Goal: Task Accomplishment & Management: Manage account settings

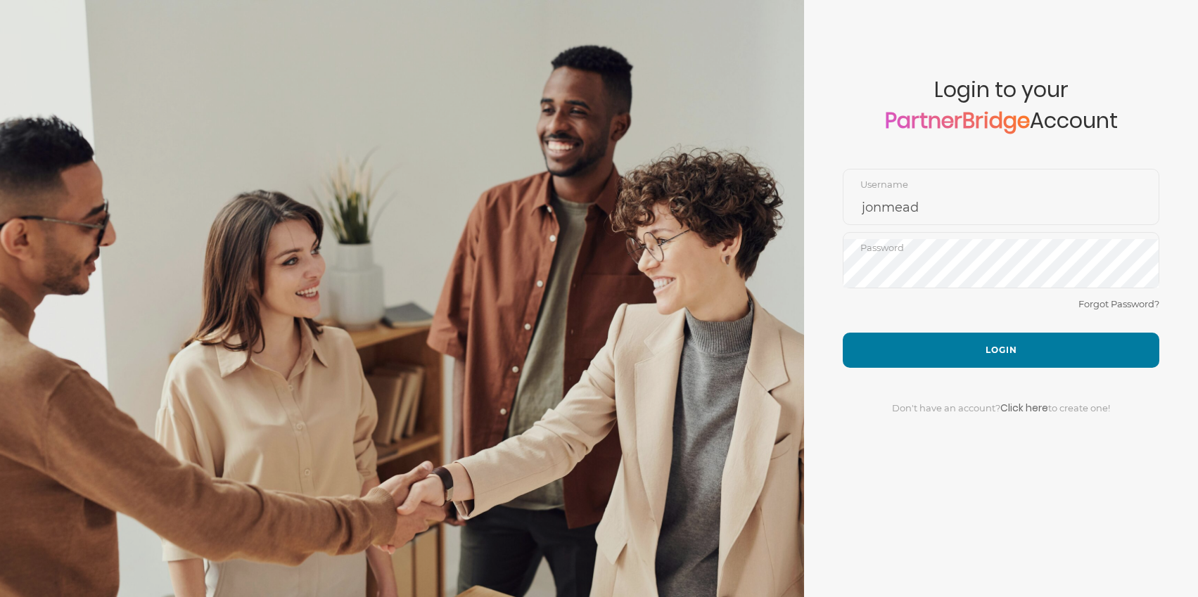
click at [923, 308] on div "Forgot Password?" at bounding box center [1001, 314] width 317 height 37
click at [921, 185] on div "jonmead Username" at bounding box center [1001, 197] width 317 height 56
click at [934, 207] on input "jonmead" at bounding box center [1001, 208] width 315 height 34
type input "jonmead7"
click at [843, 333] on button "Login" at bounding box center [1001, 350] width 317 height 35
